Goal: Communication & Community: Answer question/provide support

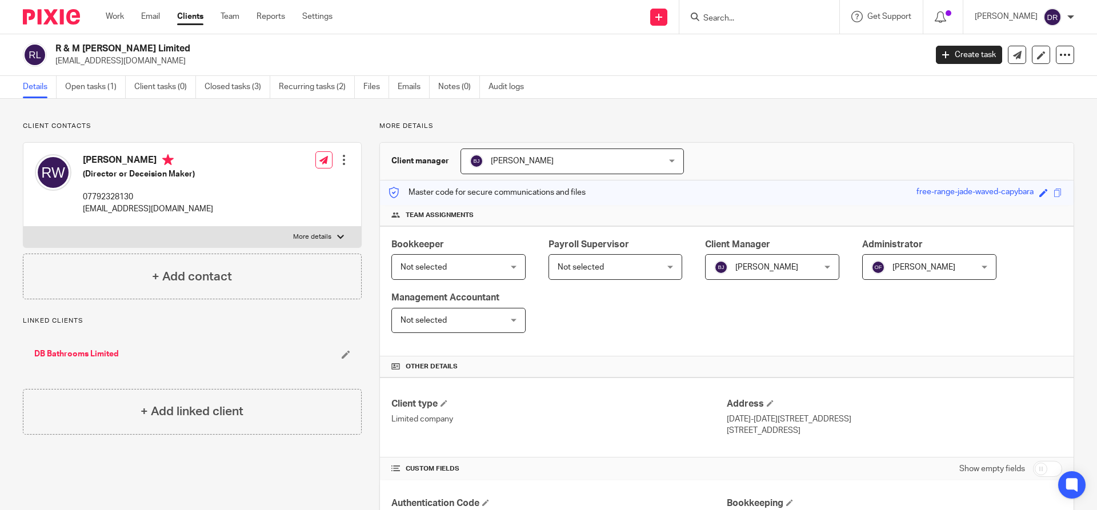
click at [748, 20] on input "Search" at bounding box center [753, 19] width 103 height 10
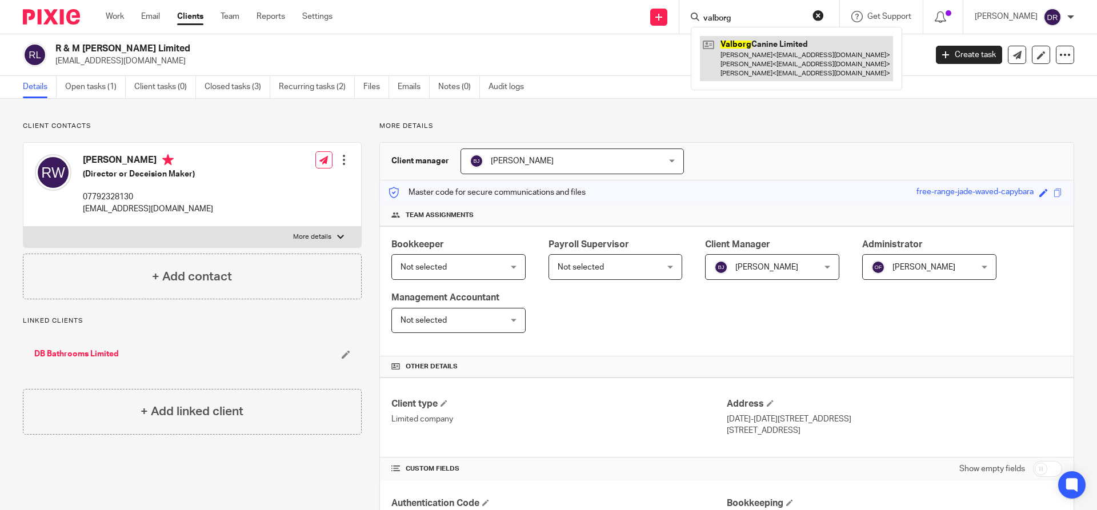
type input "valborg"
click at [808, 42] on link at bounding box center [796, 58] width 193 height 45
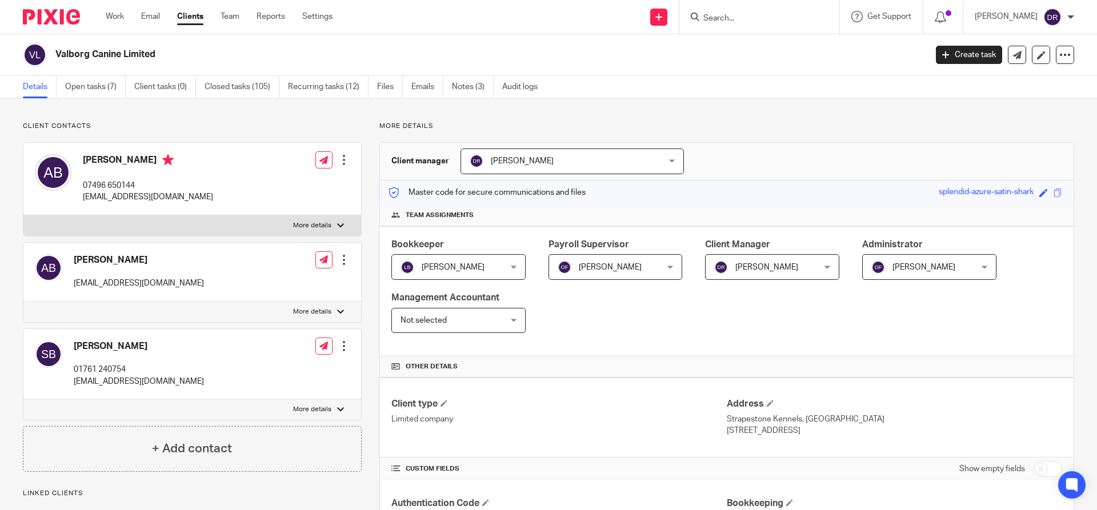
click at [736, 18] on input "Search" at bounding box center [753, 19] width 103 height 10
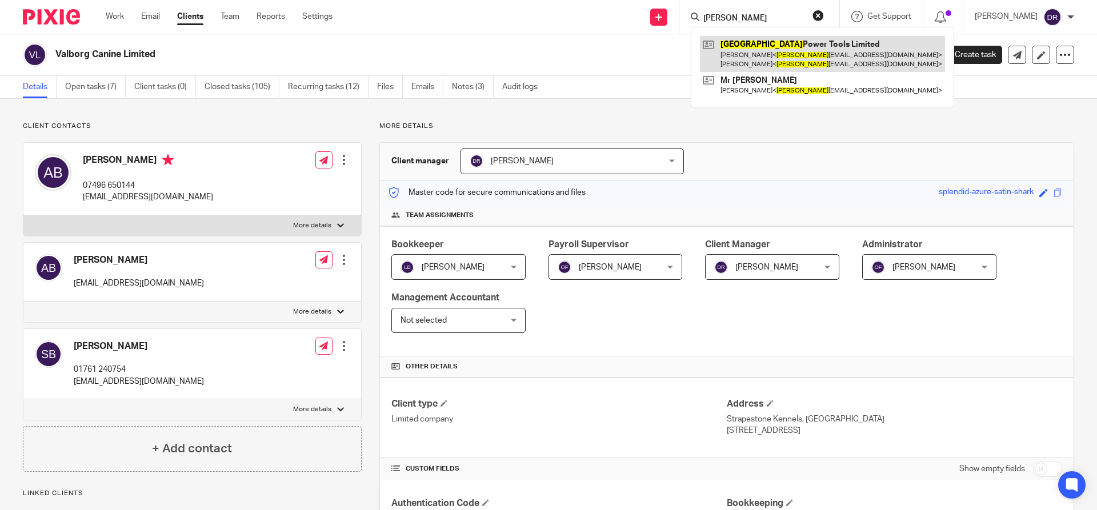
type input "[PERSON_NAME]"
click at [824, 46] on link at bounding box center [822, 53] width 245 height 35
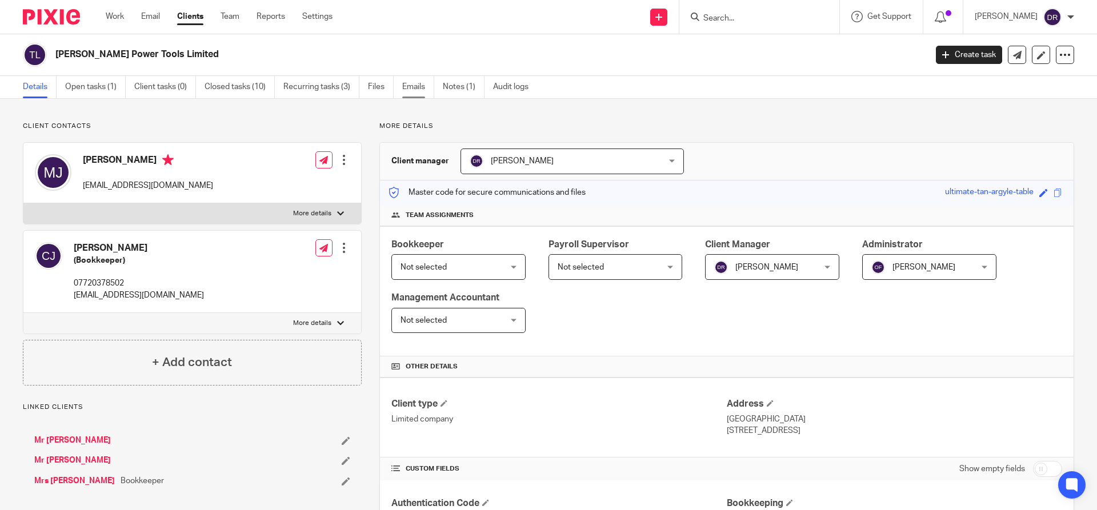
click at [415, 87] on link "Emails" at bounding box center [418, 87] width 32 height 22
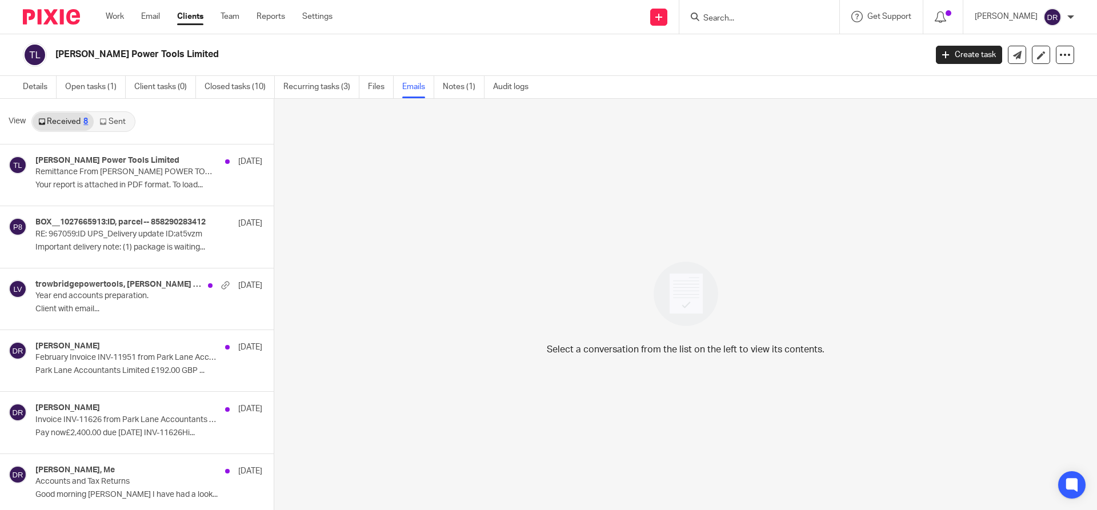
click at [115, 121] on link "Sent" at bounding box center [114, 122] width 40 height 18
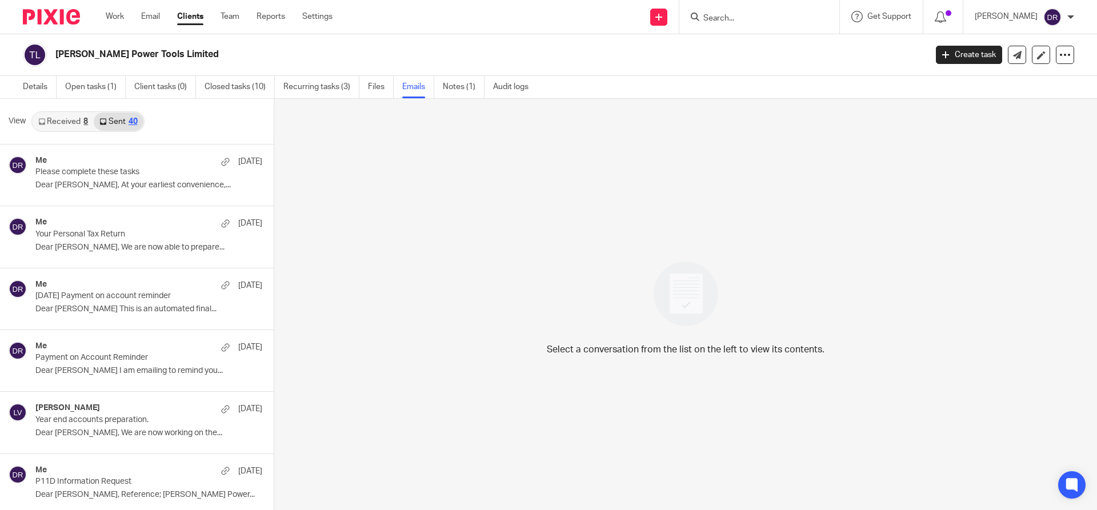
click at [745, 16] on input "Search" at bounding box center [753, 19] width 103 height 10
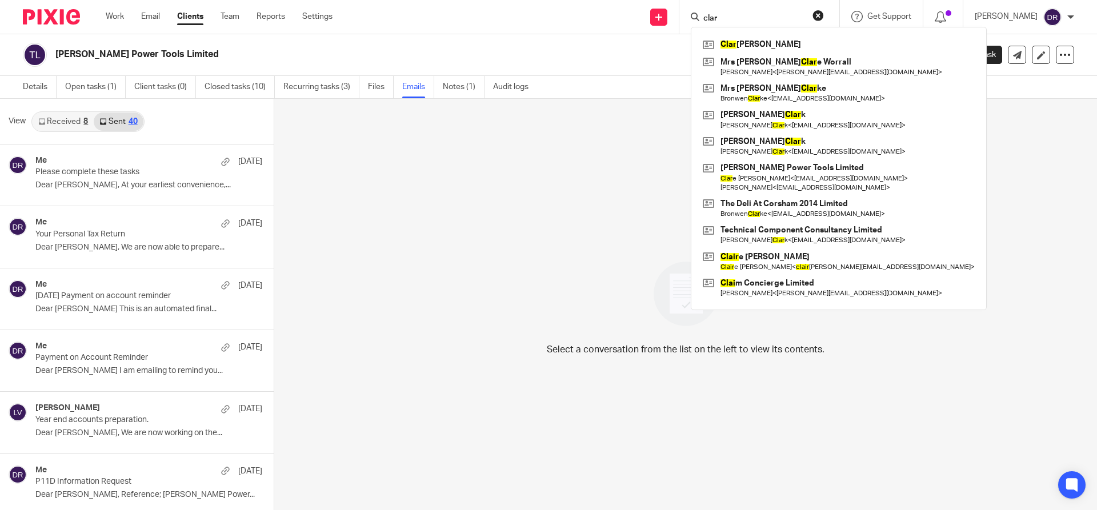
type input "clar"
click button "submit" at bounding box center [0, 0] width 0 height 0
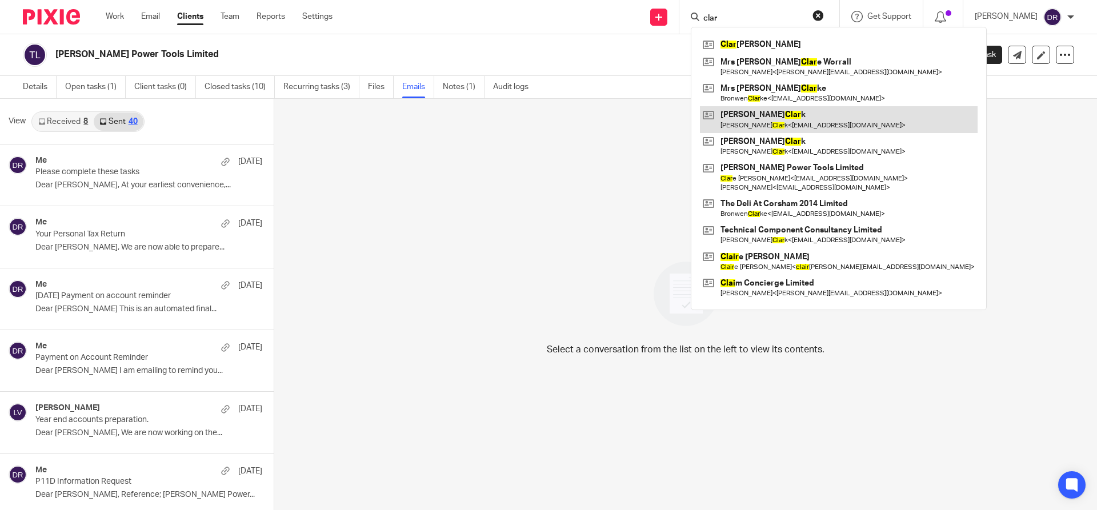
click at [776, 110] on link at bounding box center [839, 119] width 278 height 26
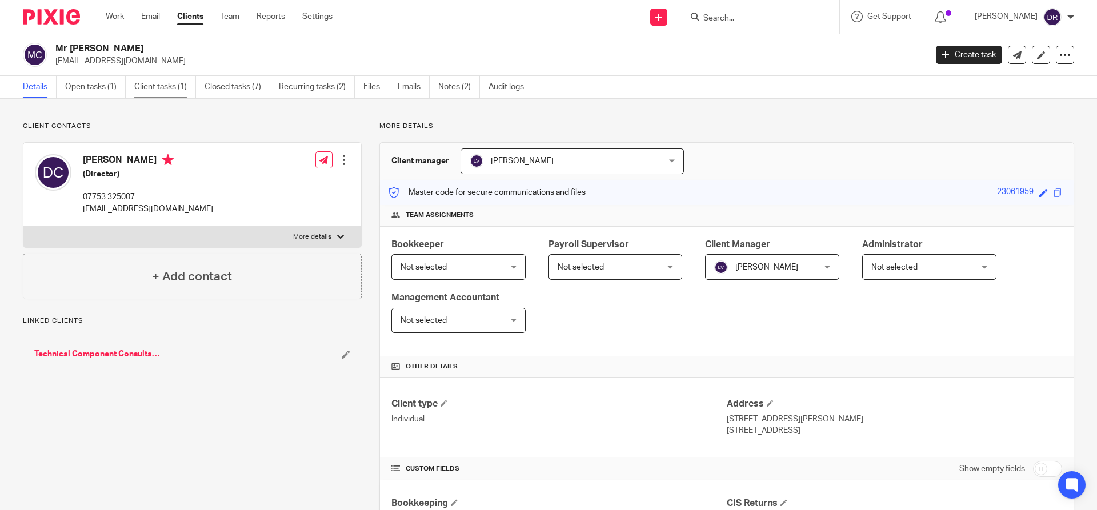
click at [165, 89] on link "Client tasks (1)" at bounding box center [165, 87] width 62 height 22
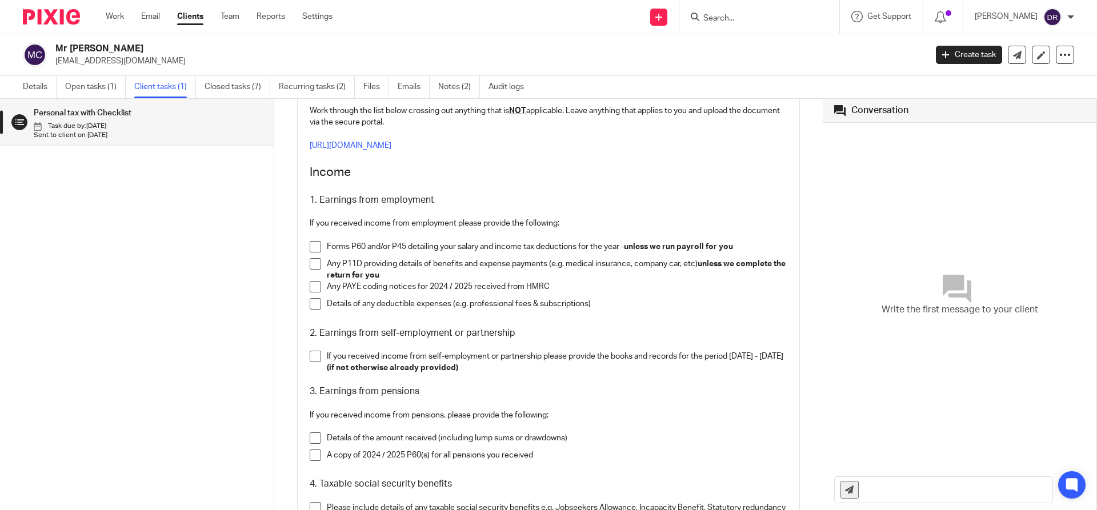
scroll to position [207, 0]
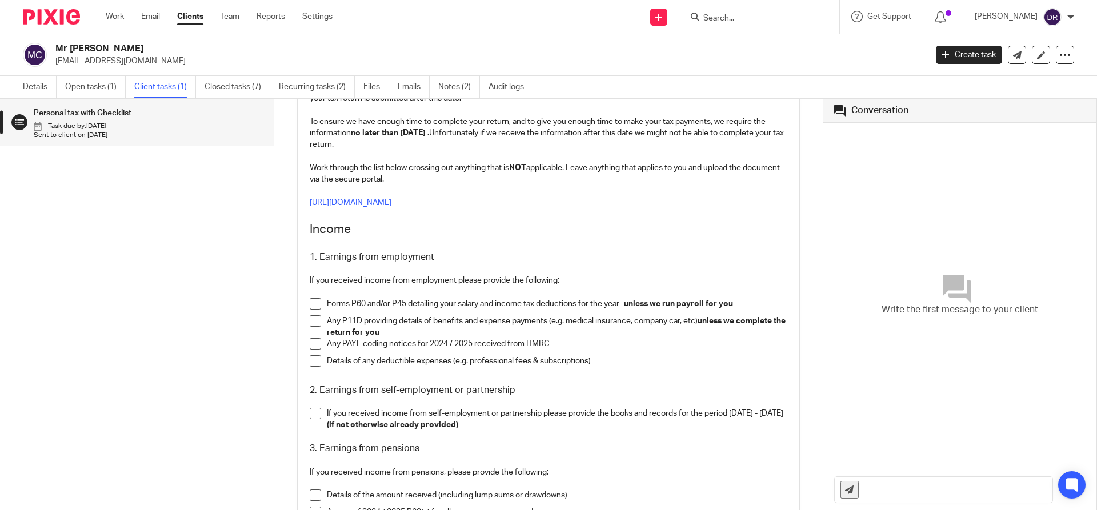
click at [738, 14] on input "Search" at bounding box center [753, 19] width 103 height 10
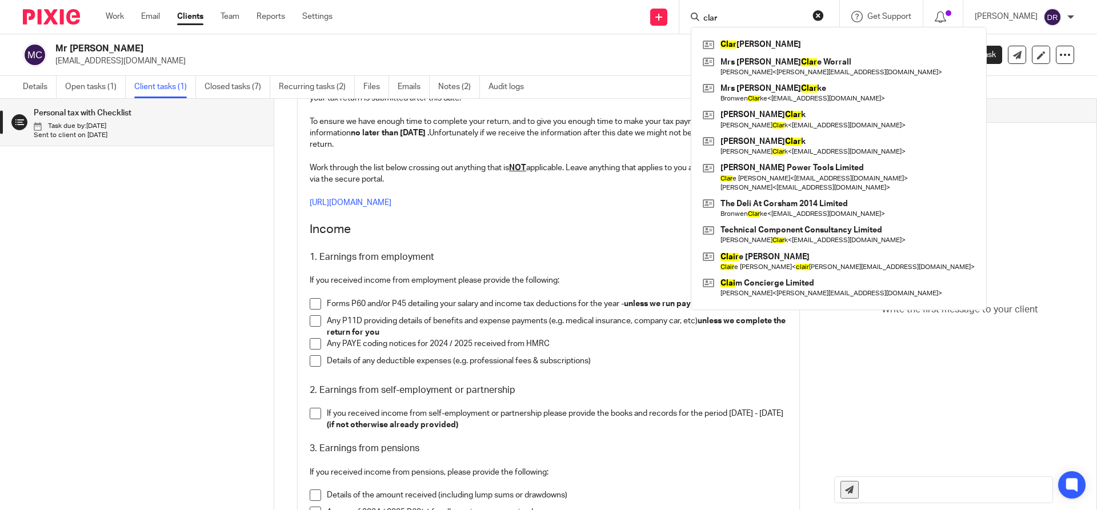
type input "clar"
click button "submit" at bounding box center [0, 0] width 0 height 0
click at [820, 143] on link at bounding box center [839, 146] width 278 height 26
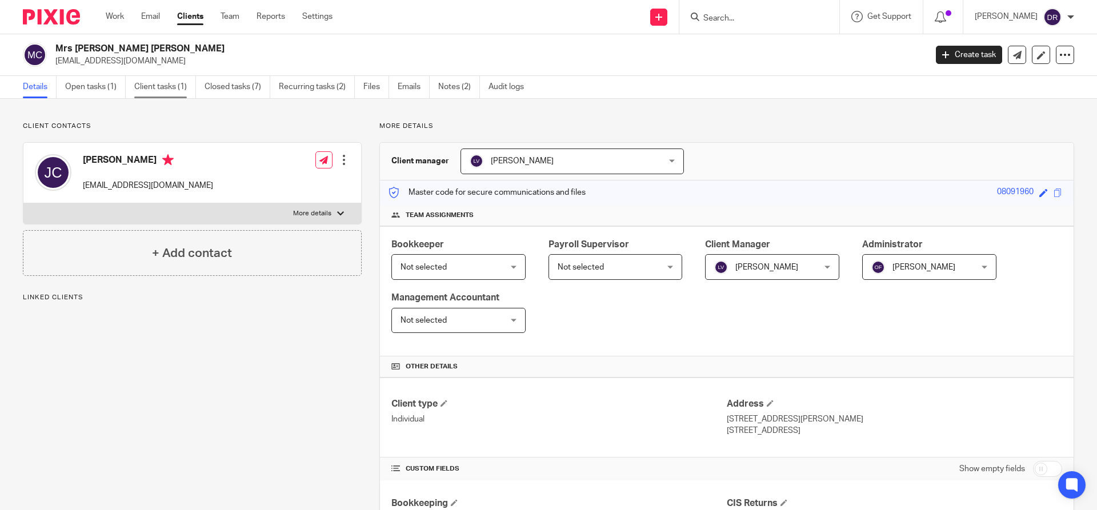
click at [163, 82] on link "Client tasks (1)" at bounding box center [165, 87] width 62 height 22
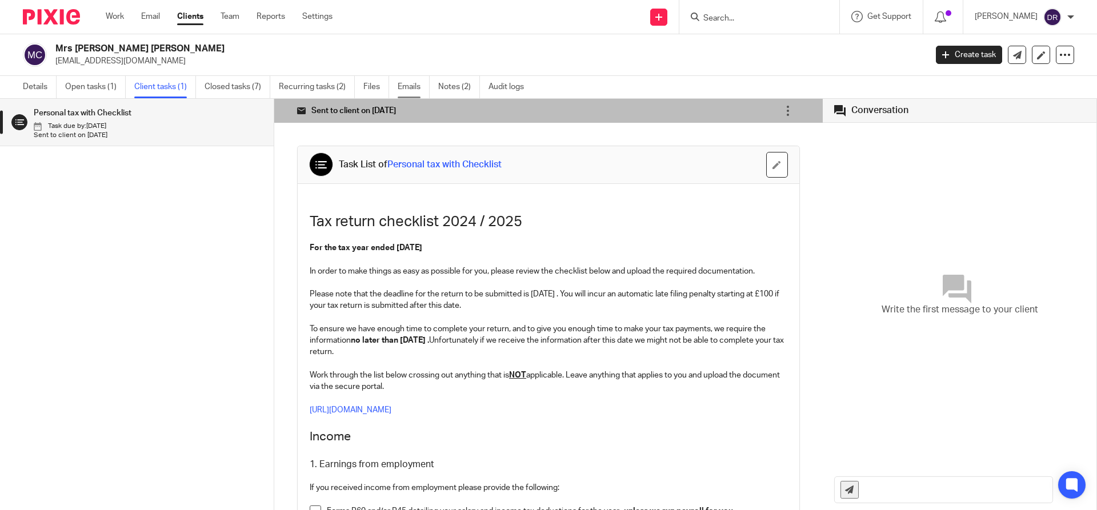
click at [415, 82] on link "Emails" at bounding box center [414, 87] width 32 height 22
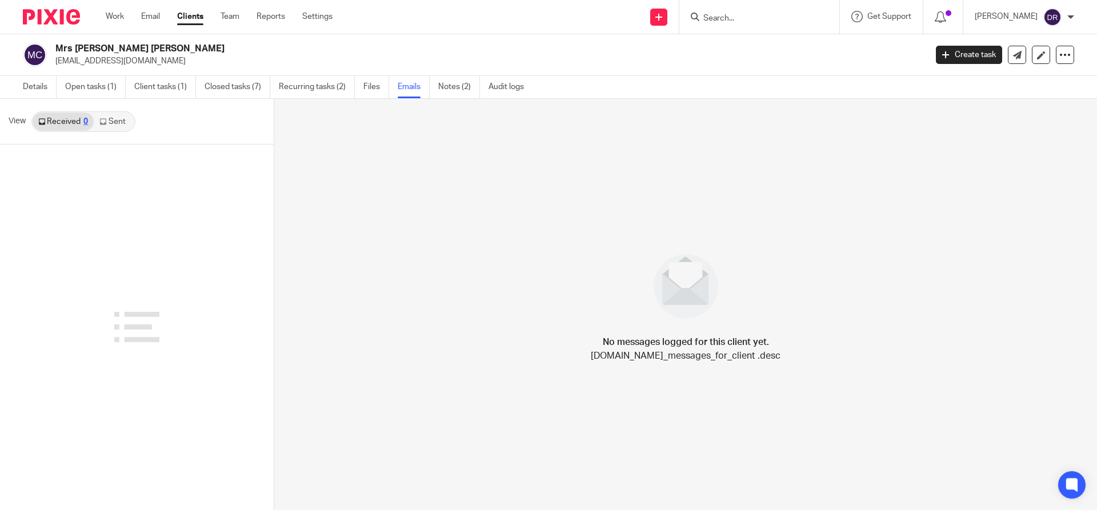
click at [113, 121] on link "Sent" at bounding box center [114, 122] width 40 height 18
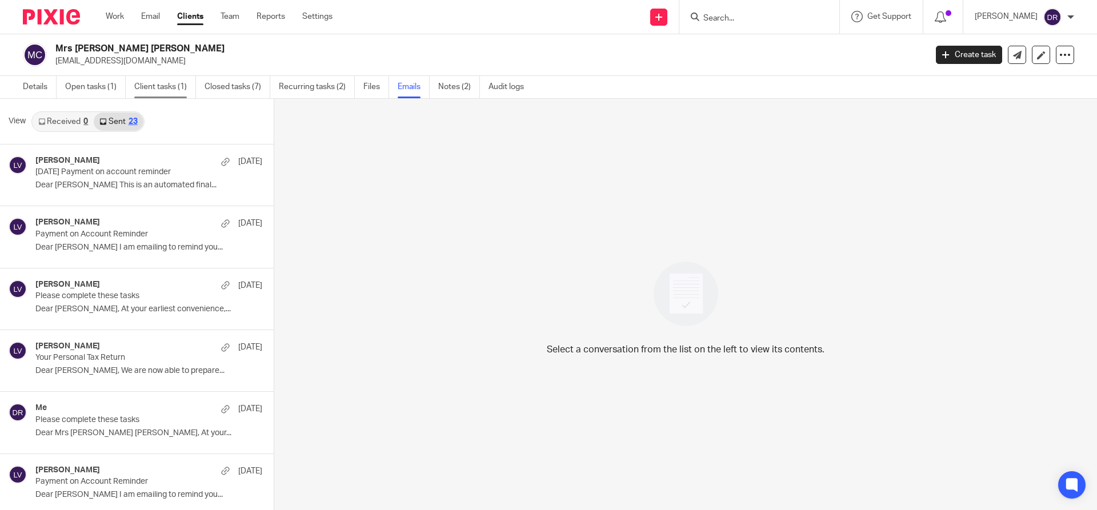
click at [161, 86] on link "Client tasks (1)" at bounding box center [165, 87] width 62 height 22
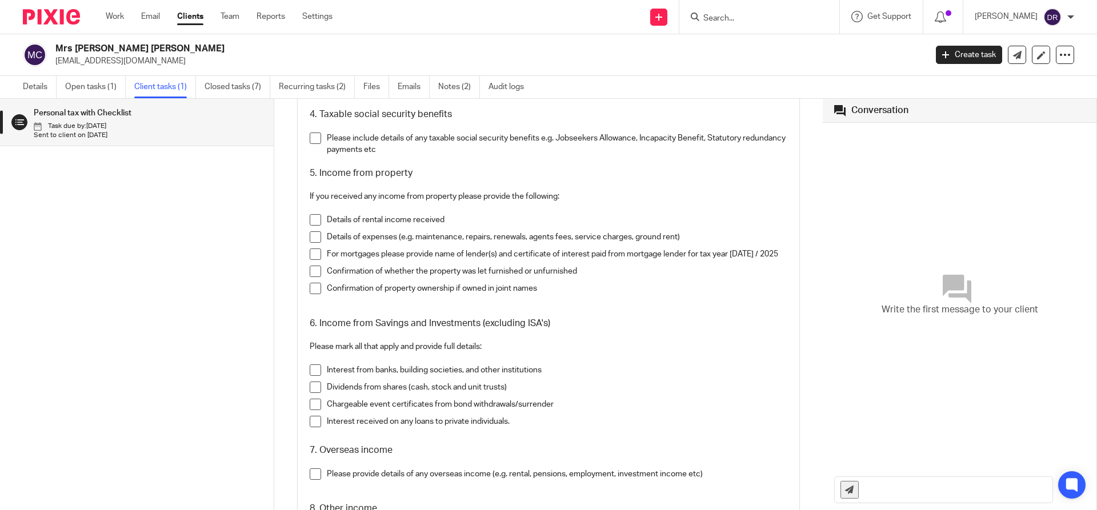
scroll to position [686, 0]
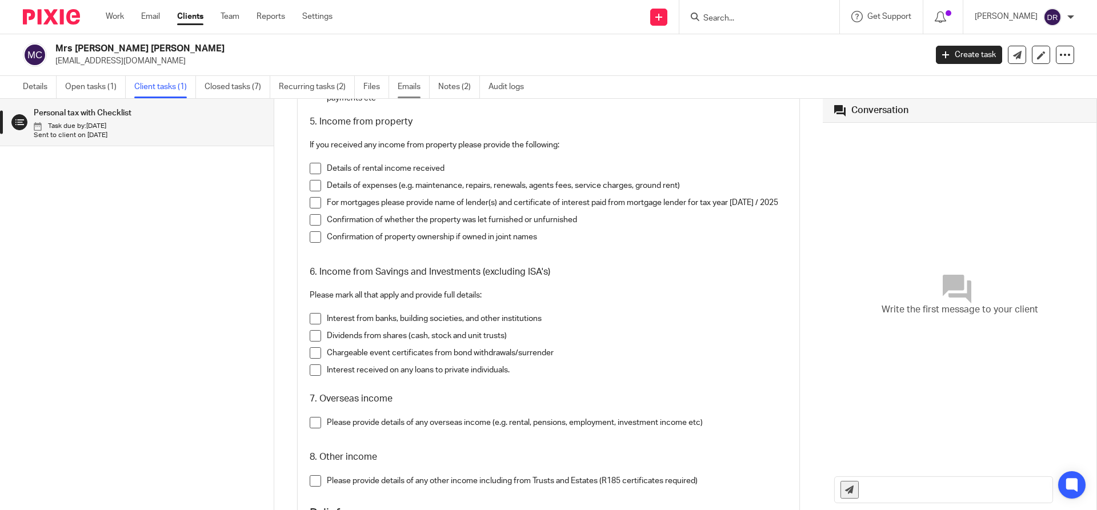
click at [414, 85] on link "Emails" at bounding box center [414, 87] width 32 height 22
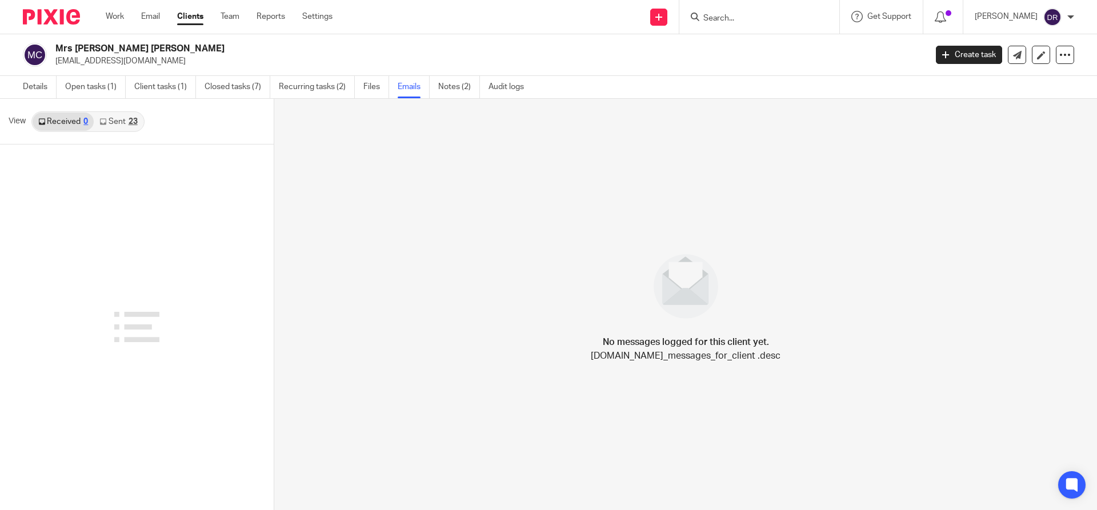
click at [126, 119] on link "Sent 23" at bounding box center [118, 122] width 49 height 18
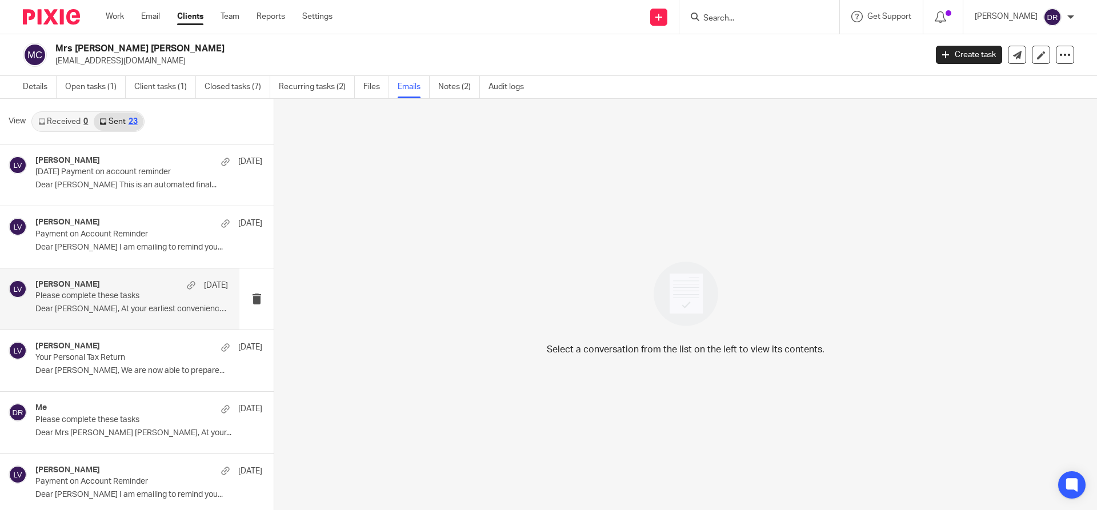
click at [114, 295] on p "Please complete these tasks" at bounding box center [112, 296] width 154 height 10
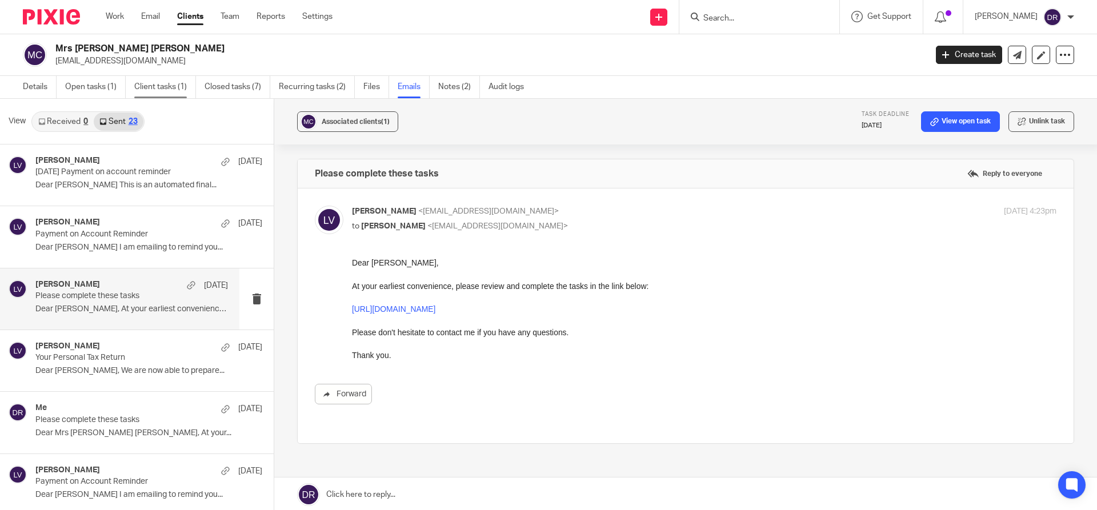
click at [158, 86] on link "Client tasks (1)" at bounding box center [165, 87] width 62 height 22
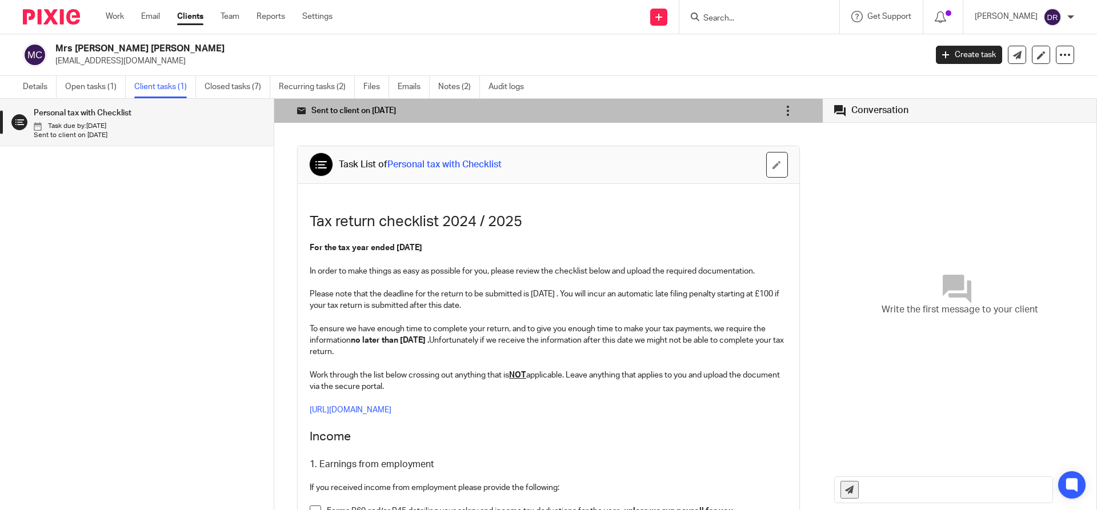
click at [782, 110] on icon at bounding box center [787, 110] width 11 height 11
click at [740, 142] on link "Re-send email" at bounding box center [731, 142] width 51 height 11
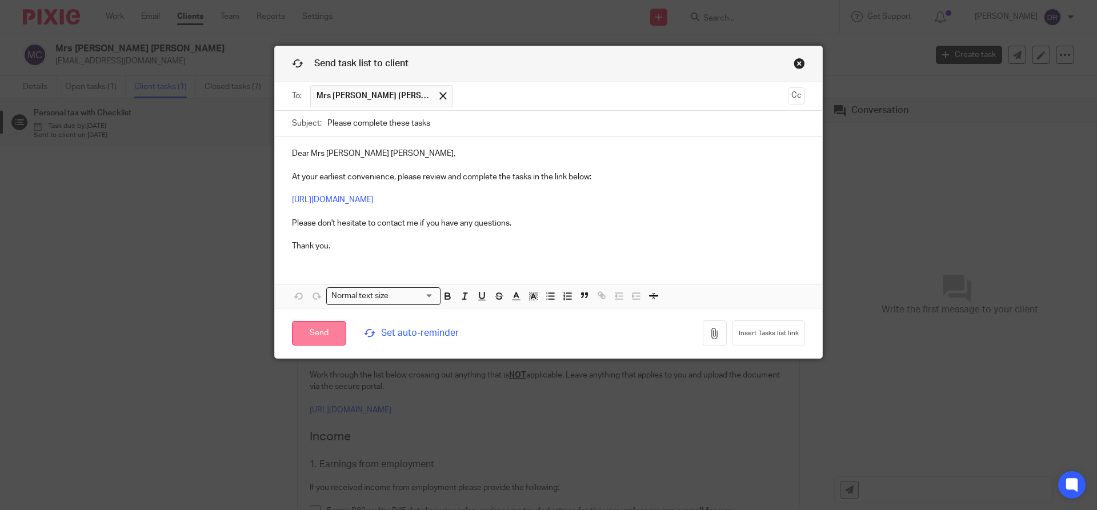
click at [321, 333] on input "Send" at bounding box center [319, 333] width 54 height 25
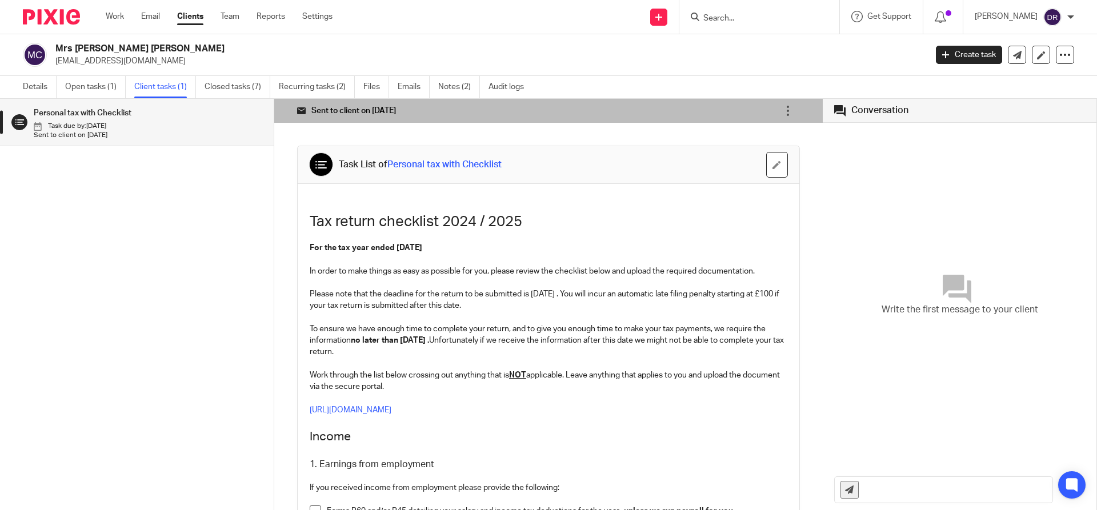
click at [756, 12] on form at bounding box center [763, 17] width 122 height 14
click at [741, 18] on input "Search" at bounding box center [753, 19] width 103 height 10
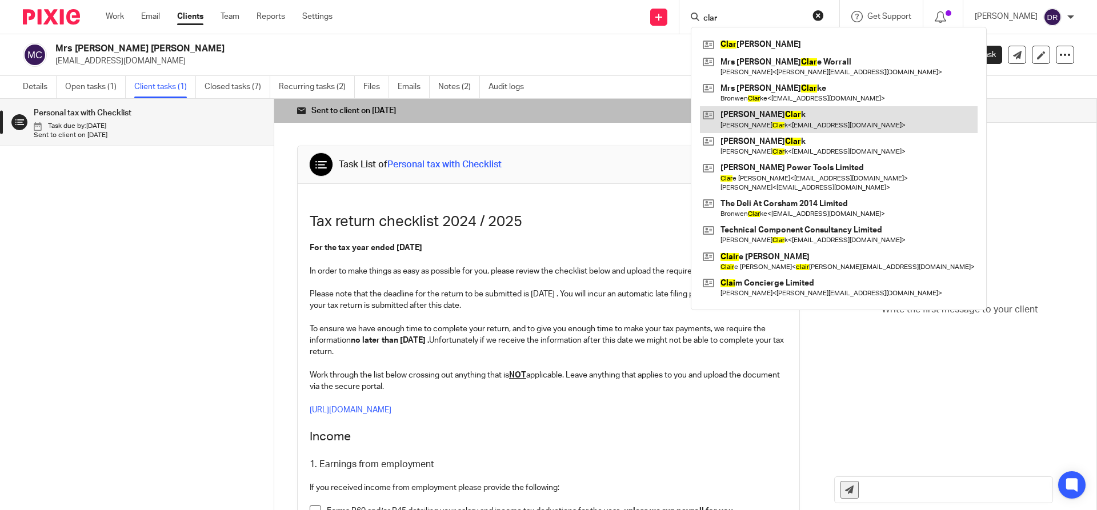
type input "clar"
click at [779, 114] on link at bounding box center [839, 119] width 278 height 26
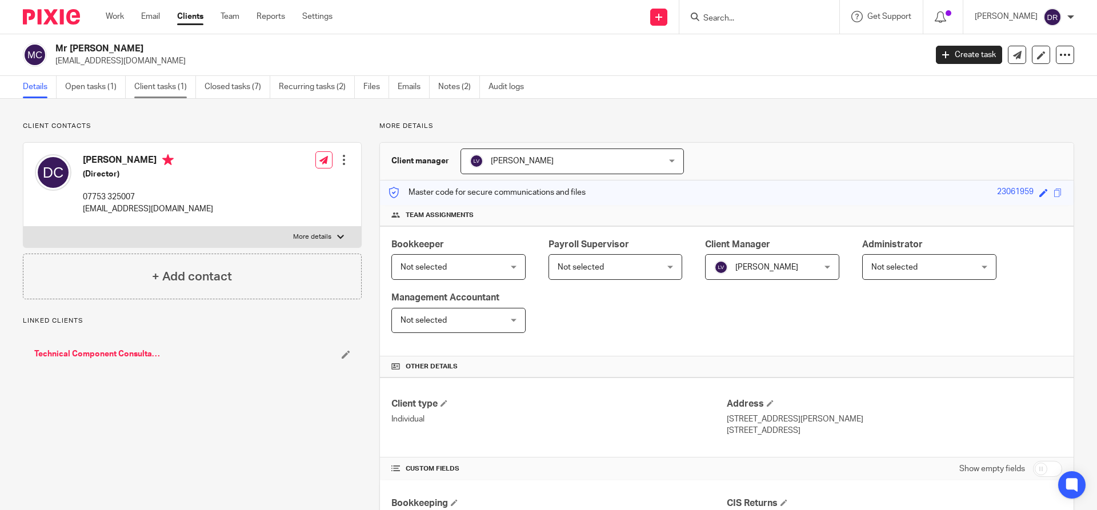
click at [158, 90] on link "Client tasks (1)" at bounding box center [165, 87] width 62 height 22
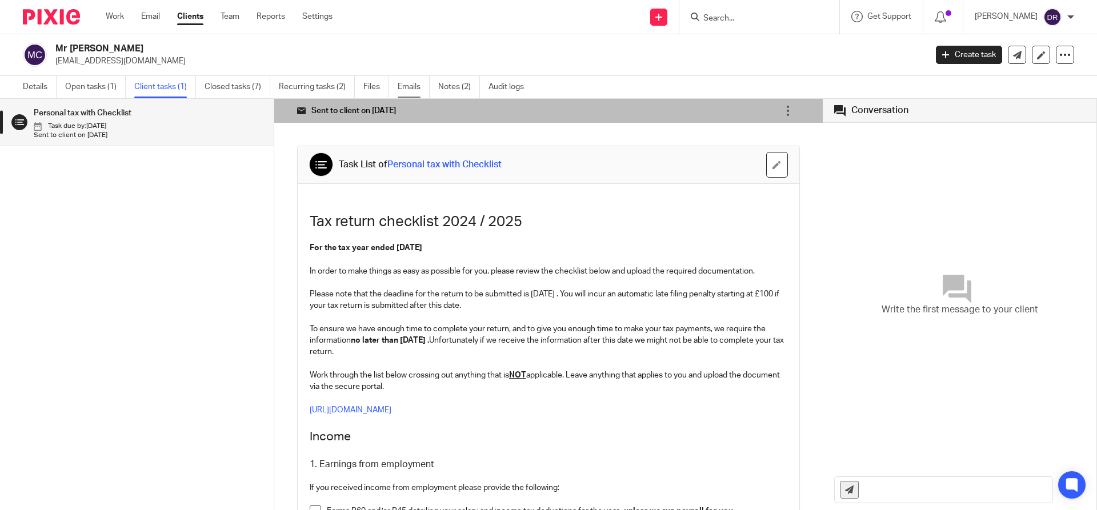
click at [422, 83] on link "Emails" at bounding box center [414, 87] width 32 height 22
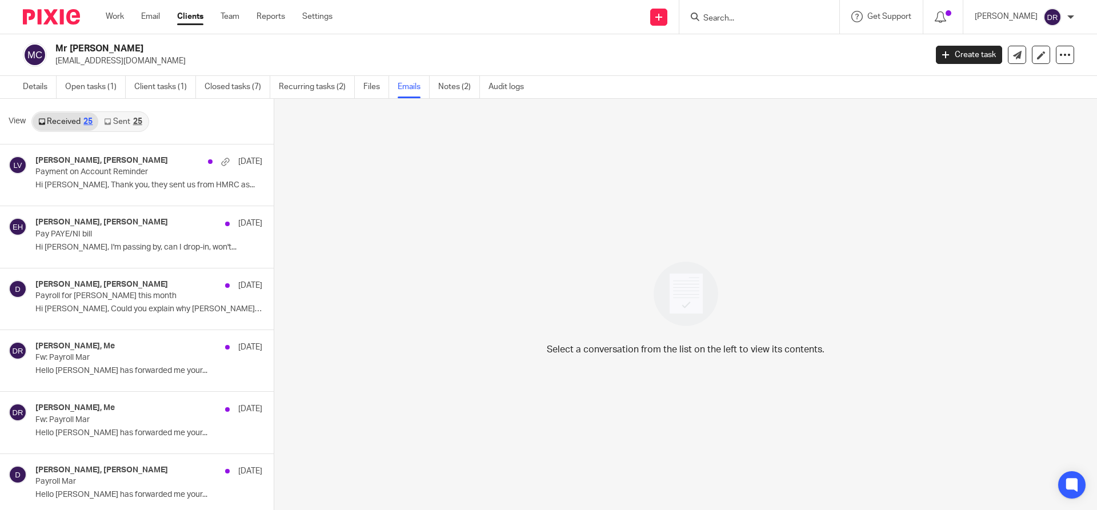
click at [138, 123] on div "25" at bounding box center [137, 122] width 9 height 8
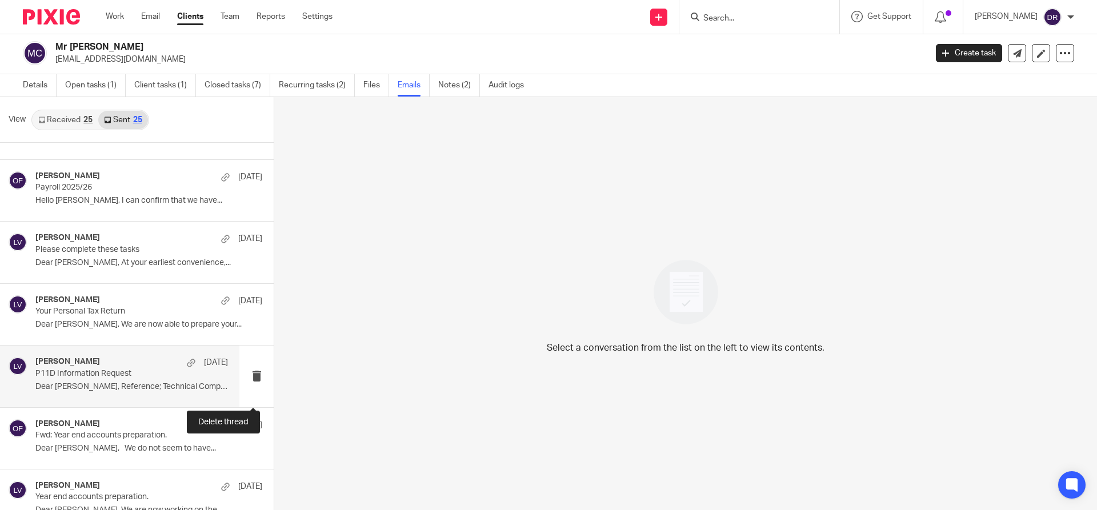
scroll to position [171, 0]
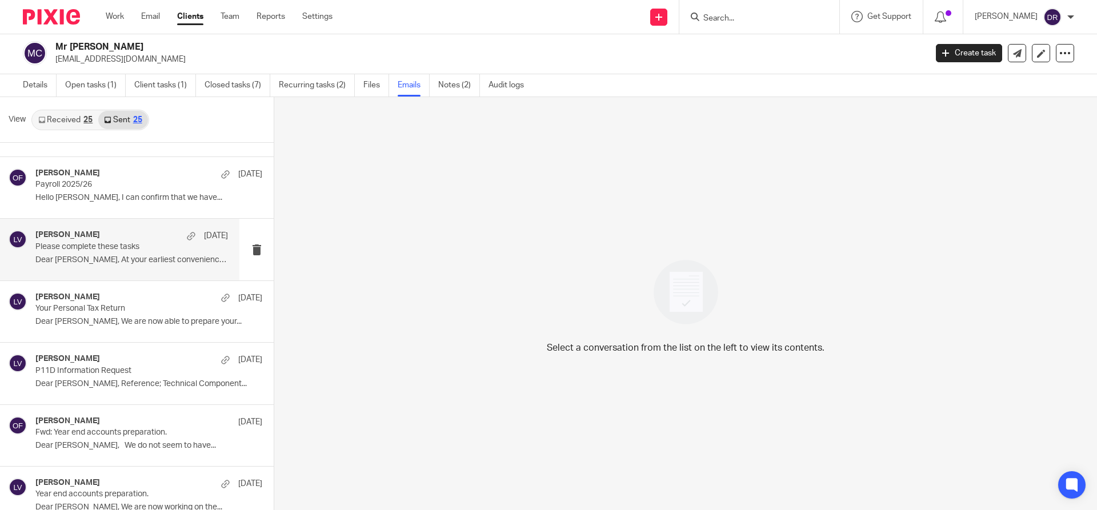
click at [131, 245] on p "Please complete these tasks" at bounding box center [112, 247] width 154 height 10
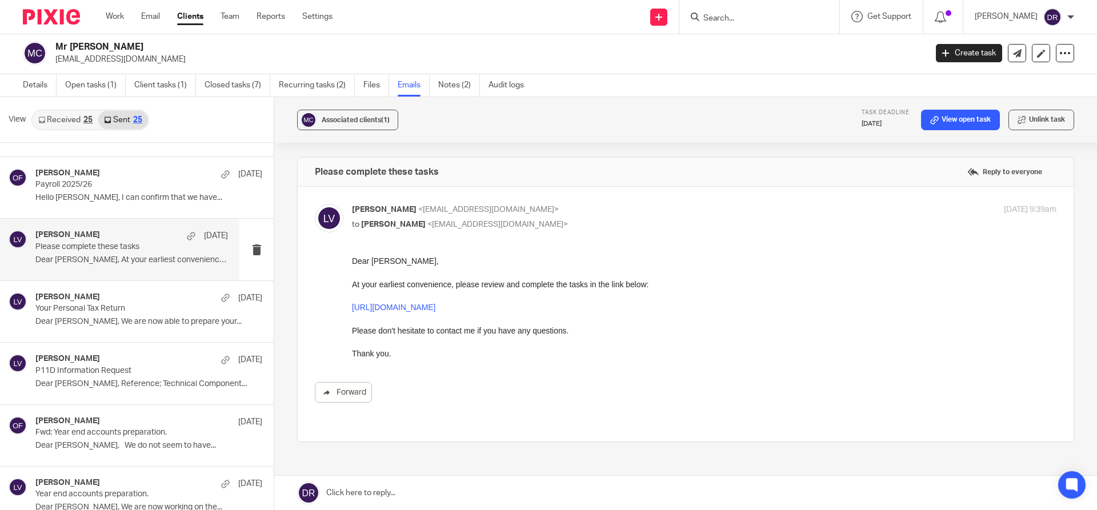
scroll to position [0, 0]
click at [173, 86] on link "Client tasks (1)" at bounding box center [165, 85] width 62 height 22
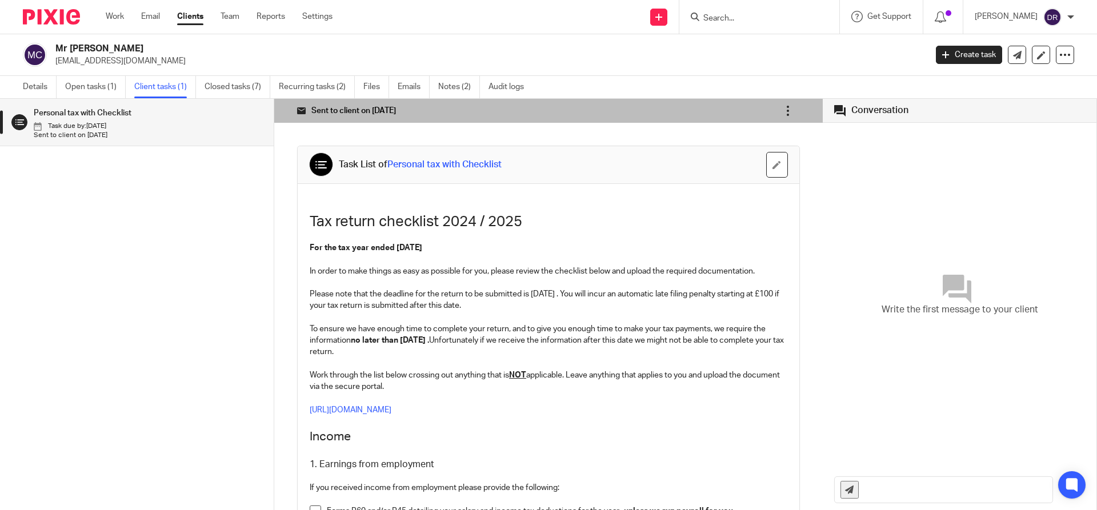
click at [782, 111] on icon at bounding box center [787, 110] width 11 height 11
click at [749, 141] on link "Re-send email" at bounding box center [731, 142] width 51 height 11
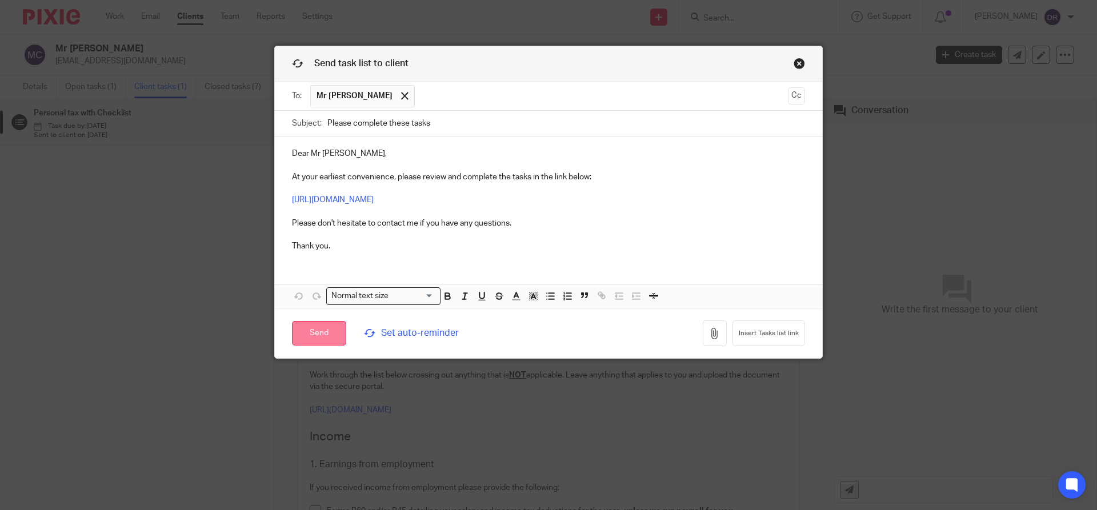
click at [325, 329] on input "Send" at bounding box center [319, 333] width 54 height 25
